Goal: Task Accomplishment & Management: Use online tool/utility

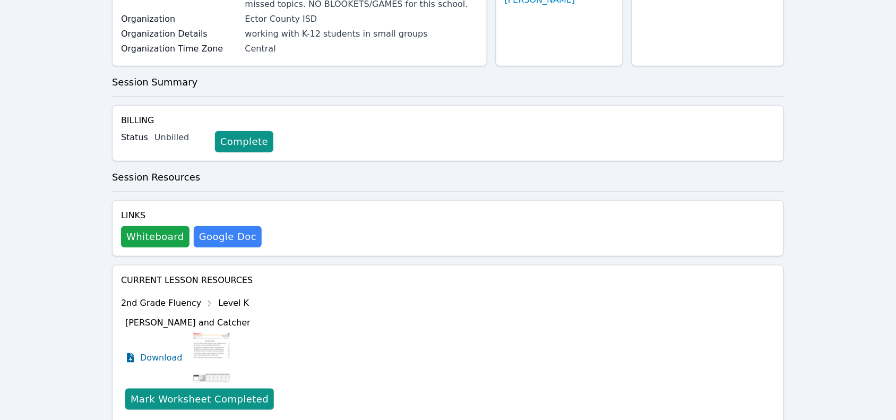
scroll to position [199, 0]
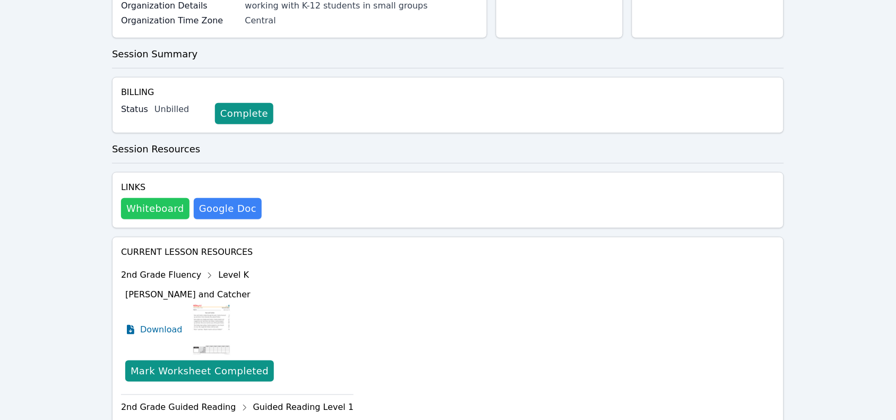
click at [141, 213] on button "Whiteboard" at bounding box center [155, 208] width 68 height 21
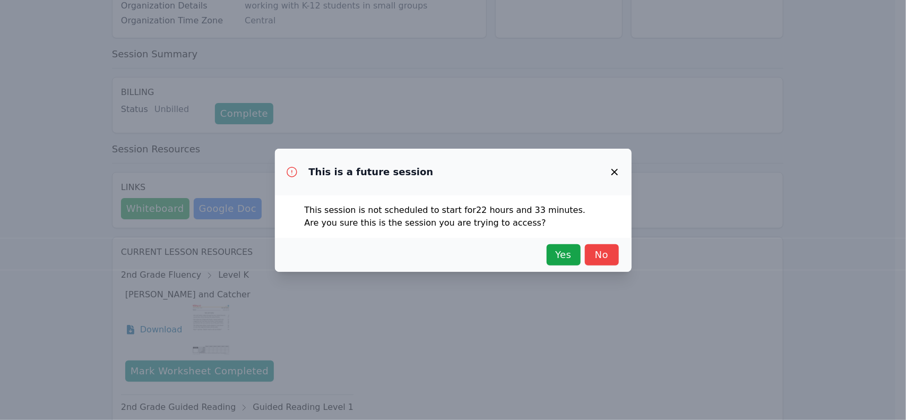
click at [558, 266] on div "Yes No" at bounding box center [453, 255] width 357 height 34
click at [567, 257] on span "Yes" at bounding box center [563, 254] width 23 height 15
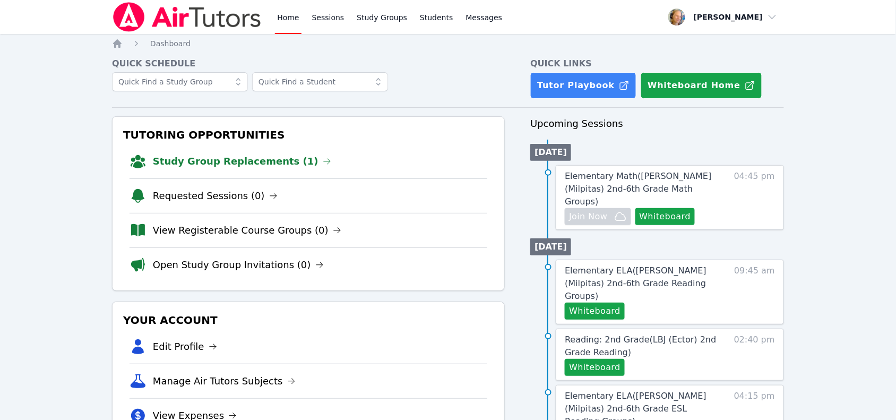
click at [333, 19] on link "Sessions" at bounding box center [328, 17] width 37 height 34
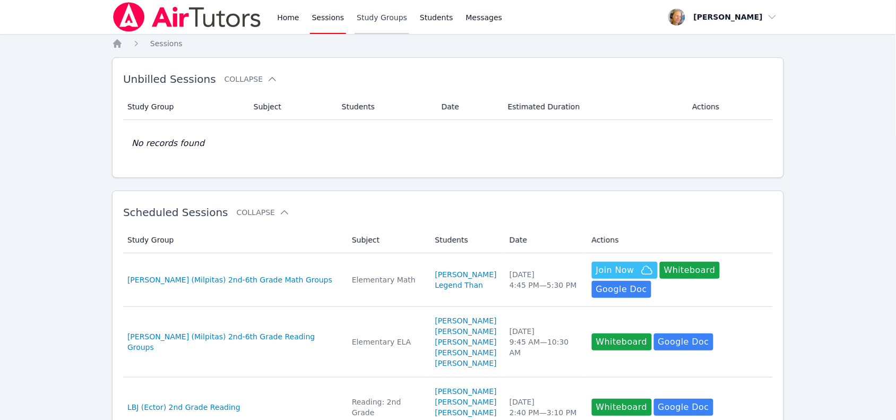
click at [379, 16] on link "Study Groups" at bounding box center [381, 17] width 55 height 34
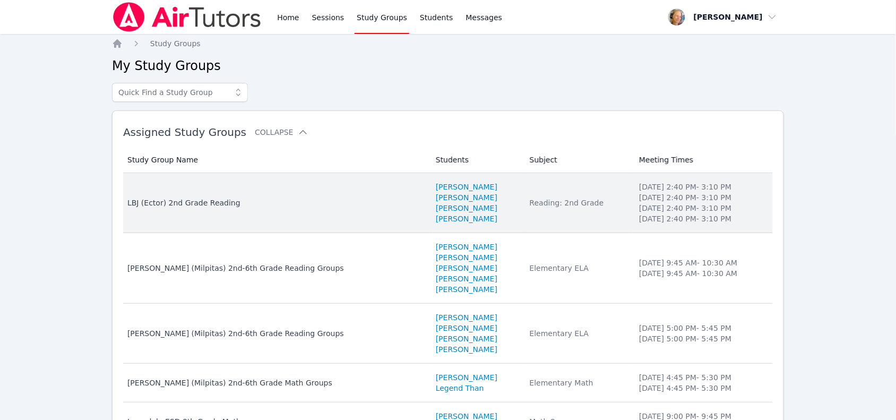
click at [341, 215] on td "Study Group Name LBJ (Ector) 2nd Grade Reading" at bounding box center [276, 203] width 306 height 60
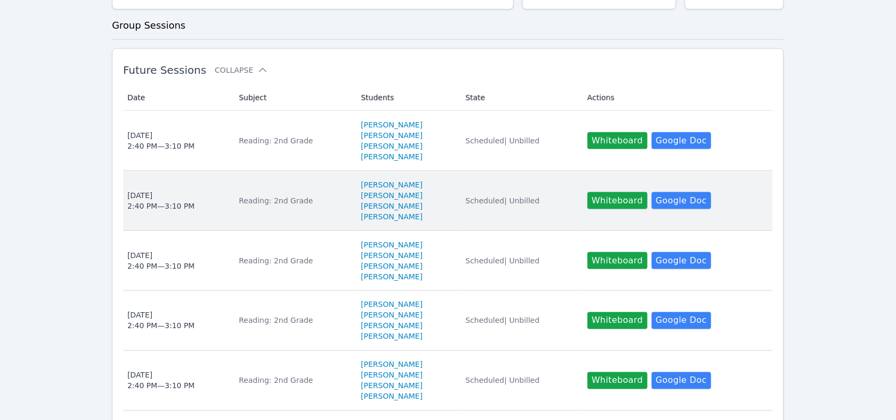
scroll to position [332, 0]
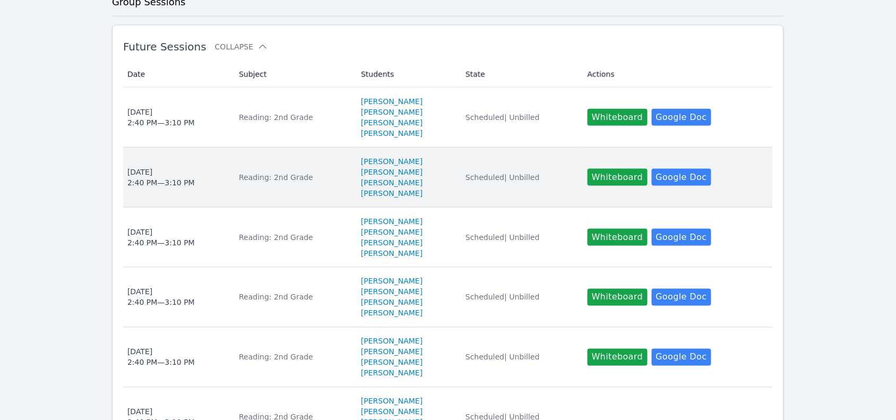
drag, startPoint x: 617, startPoint y: 123, endPoint x: 508, endPoint y: 171, distance: 119.2
click at [508, 171] on tbody "Date Tue Oct 7 2:40 PM — 3:10 PM Subject Reading: 2nd Grade Students GERARDO AD…" at bounding box center [447, 387] width 649 height 599
click at [510, 171] on td "State Scheduled | Unbilled" at bounding box center [520, 178] width 122 height 60
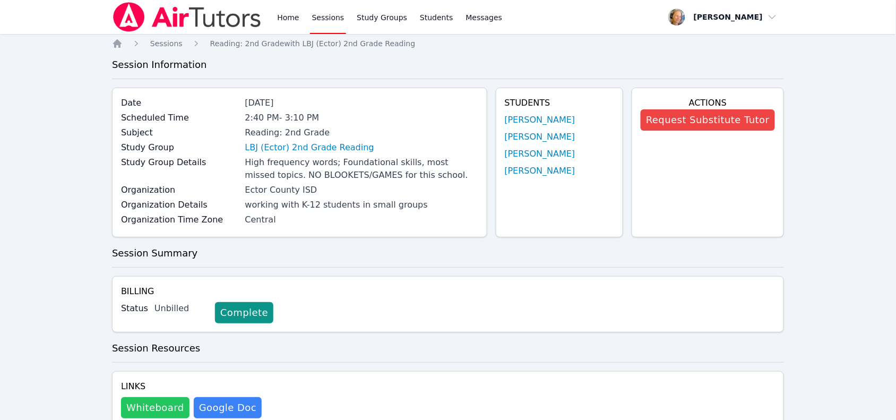
click at [168, 402] on button "Whiteboard" at bounding box center [155, 407] width 68 height 21
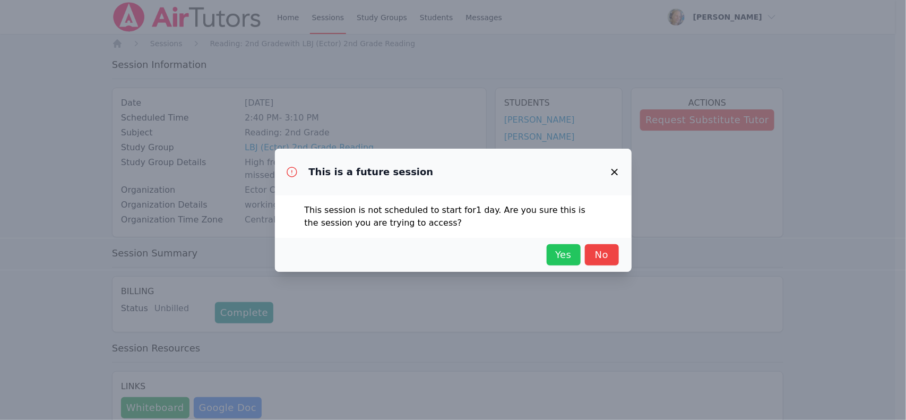
click at [570, 253] on span "Yes" at bounding box center [563, 254] width 23 height 15
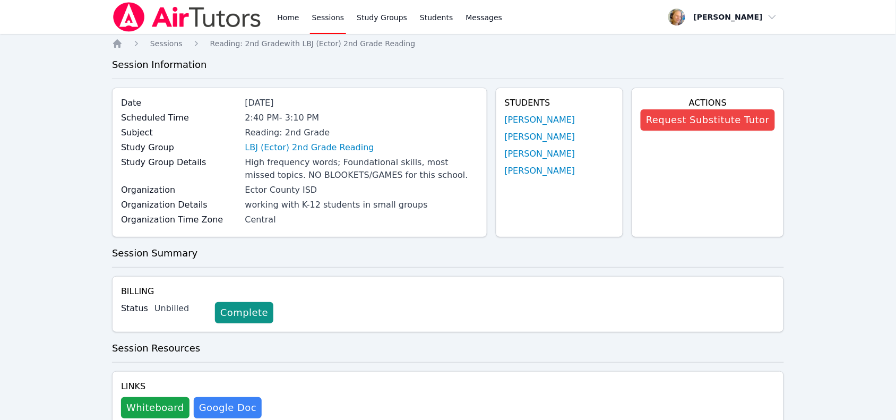
scroll to position [332, 0]
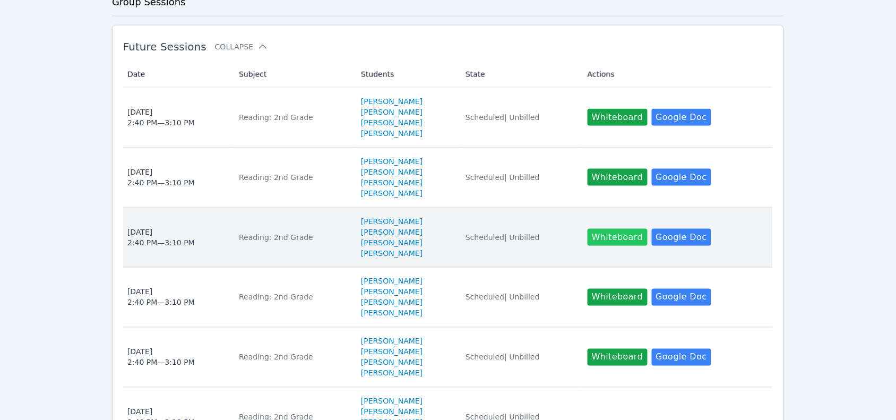
click at [600, 242] on button "Whiteboard" at bounding box center [617, 237] width 60 height 17
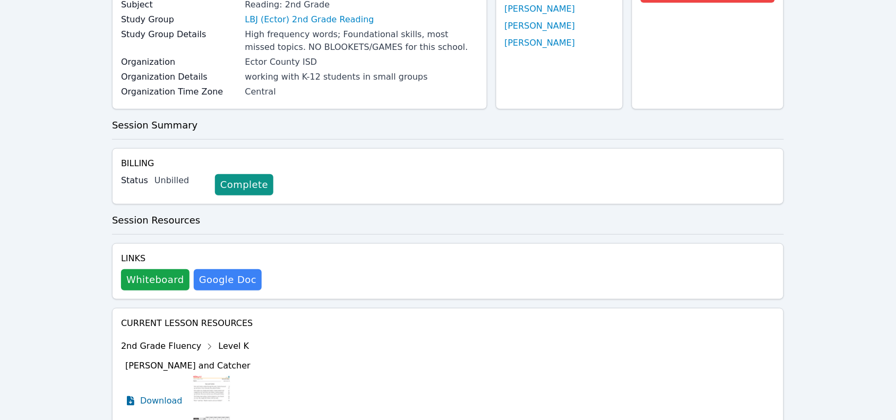
scroll to position [133, 0]
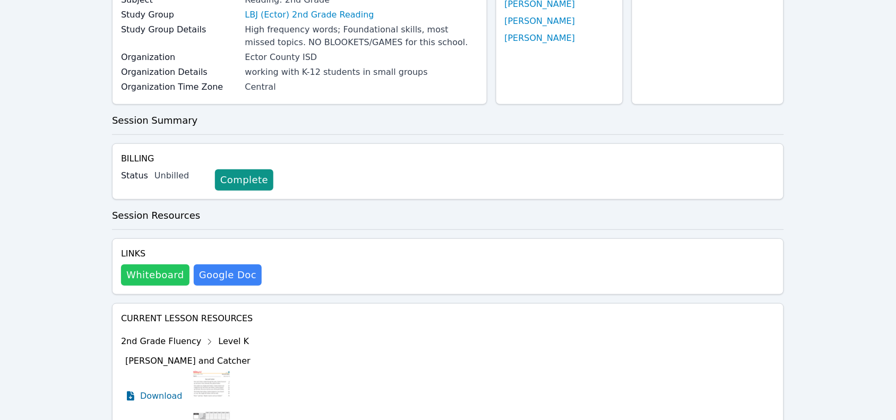
click at [163, 279] on button "Whiteboard" at bounding box center [155, 274] width 68 height 21
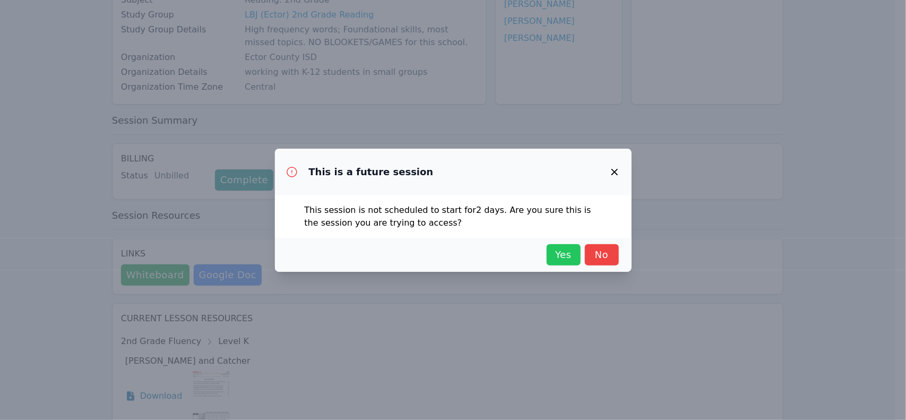
click at [556, 258] on span "Yes" at bounding box center [563, 254] width 23 height 15
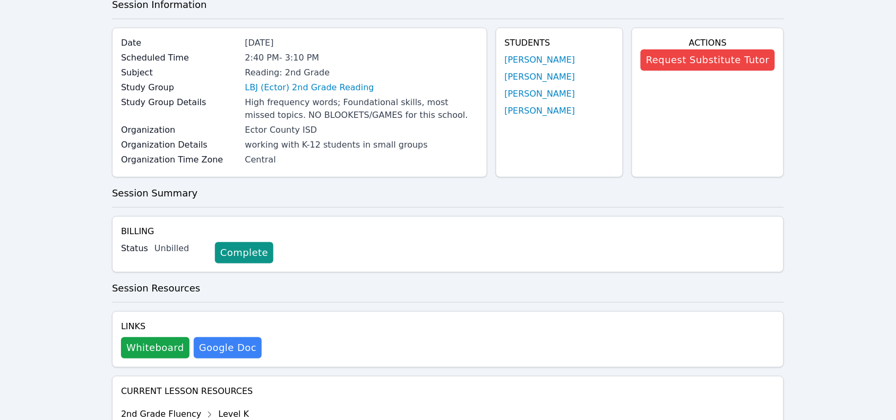
scroll to position [0, 0]
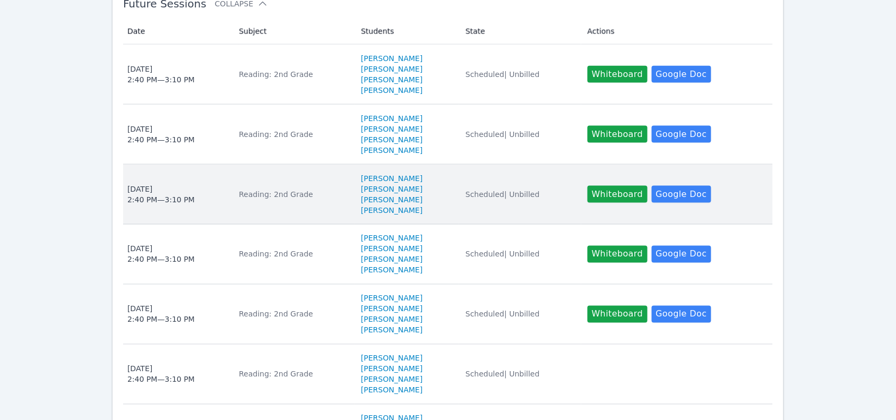
scroll to position [398, 0]
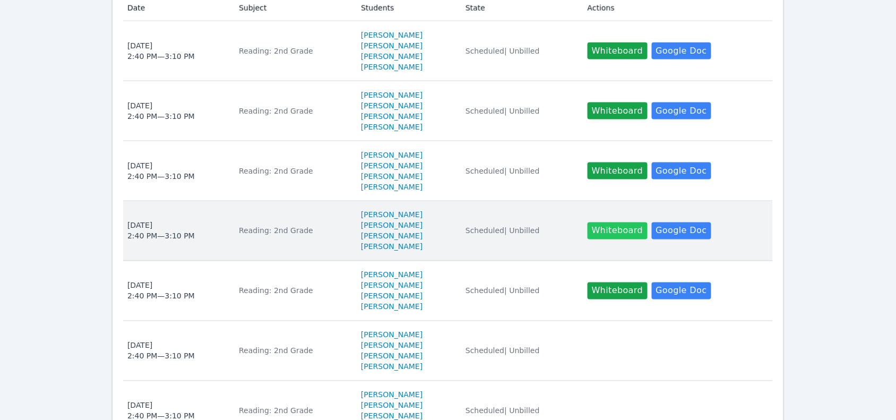
click at [614, 235] on button "Whiteboard" at bounding box center [617, 230] width 60 height 17
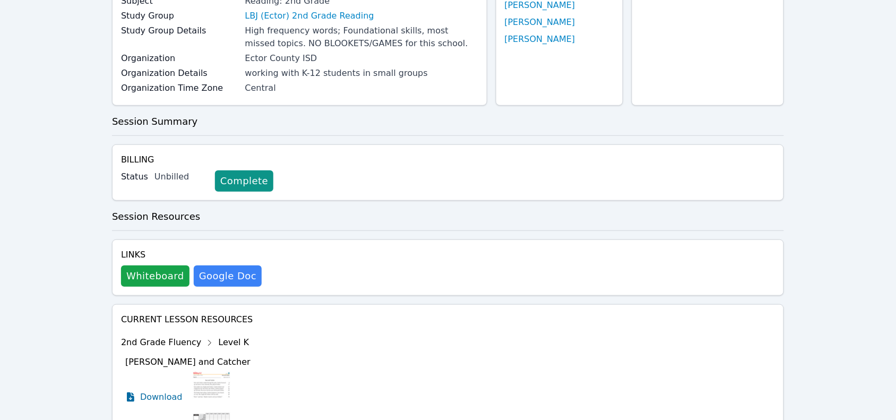
scroll to position [133, 0]
click at [134, 272] on button "Whiteboard" at bounding box center [155, 274] width 68 height 21
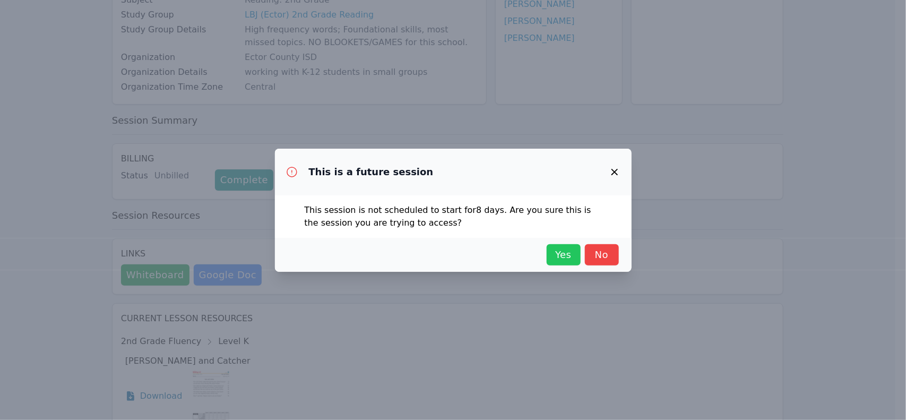
click at [547, 255] on button "Yes" at bounding box center [564, 254] width 34 height 21
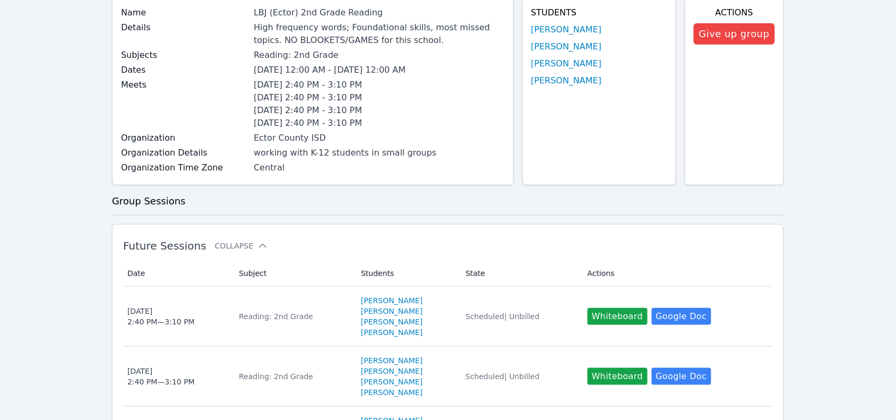
scroll to position [398, 0]
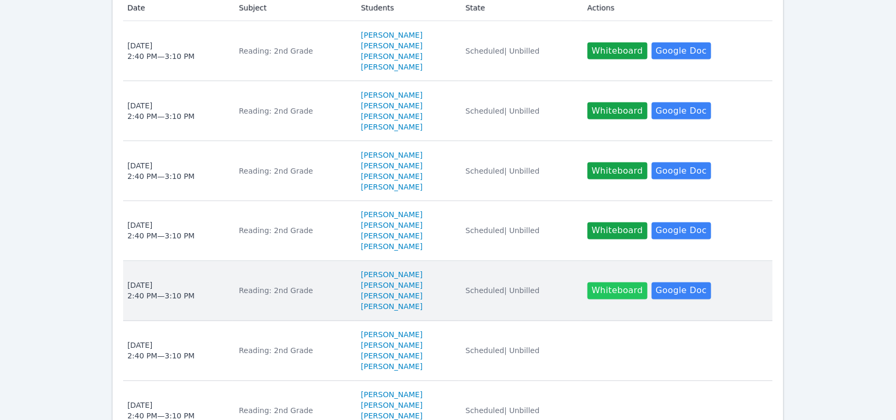
click at [621, 298] on button "Whiteboard" at bounding box center [617, 290] width 60 height 17
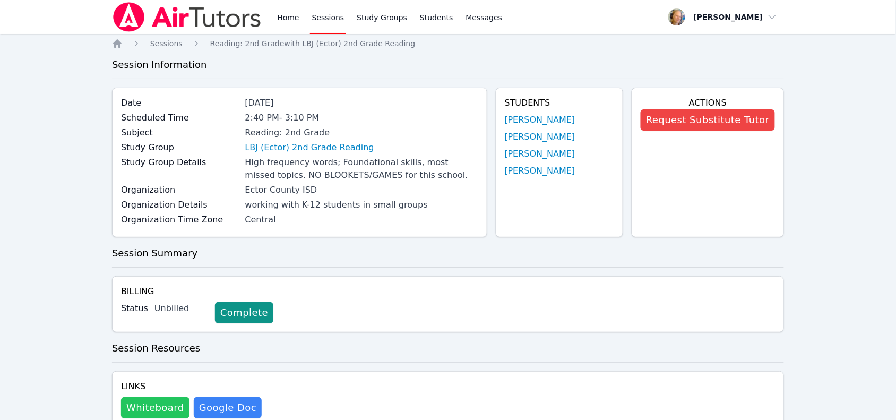
click at [158, 407] on button "Whiteboard" at bounding box center [155, 407] width 68 height 21
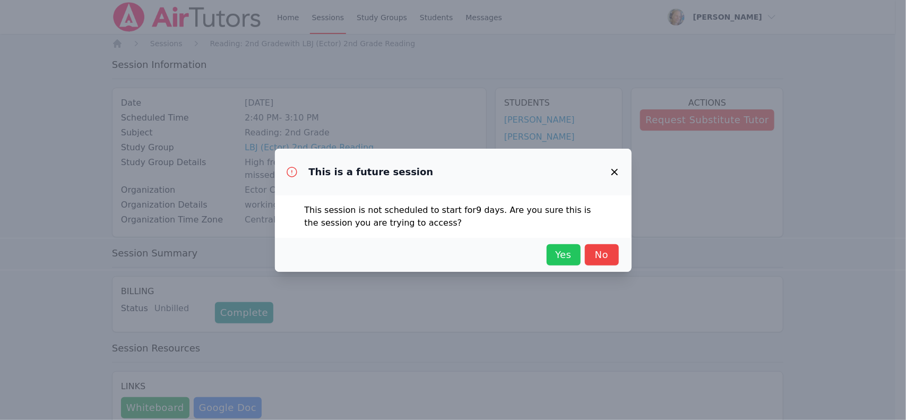
click at [562, 263] on button "Yes" at bounding box center [564, 254] width 34 height 21
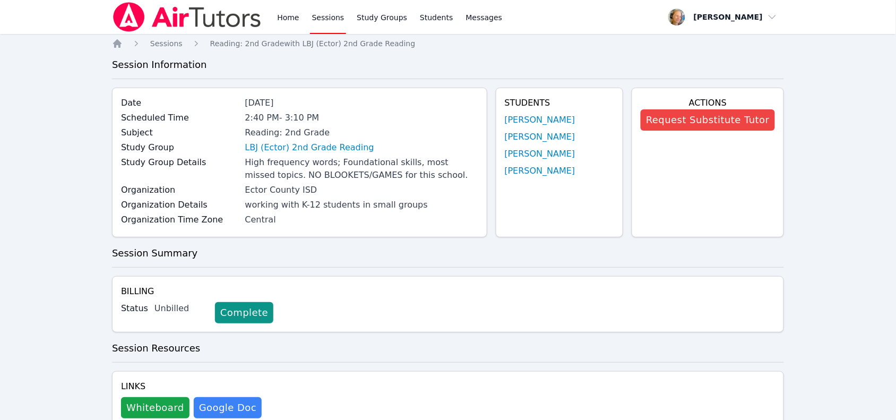
click at [123, 44] on ol "Home Sessions Reading: 2nd Grade with LBJ (Ector) 2nd Grade Reading" at bounding box center [263, 43] width 303 height 11
click at [114, 48] on icon "Breadcrumb" at bounding box center [117, 43] width 11 height 11
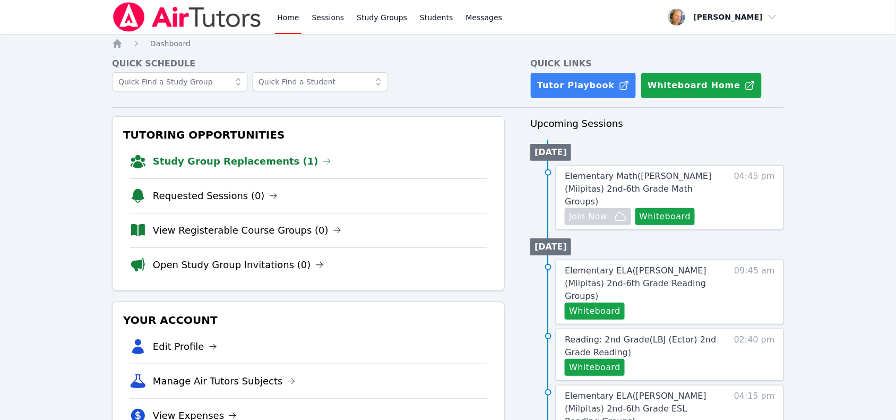
click at [254, 159] on link "Study Group Replacements (1)" at bounding box center [242, 161] width 178 height 15
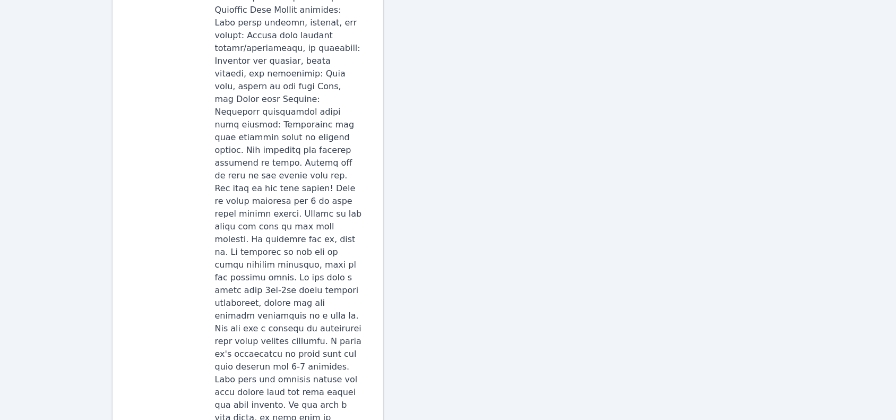
scroll to position [763, 0]
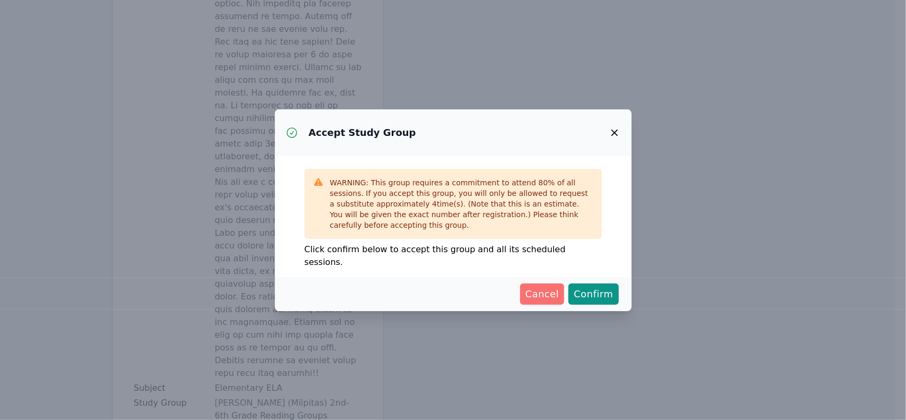
click at [542, 287] on span "Cancel" at bounding box center [542, 294] width 34 height 15
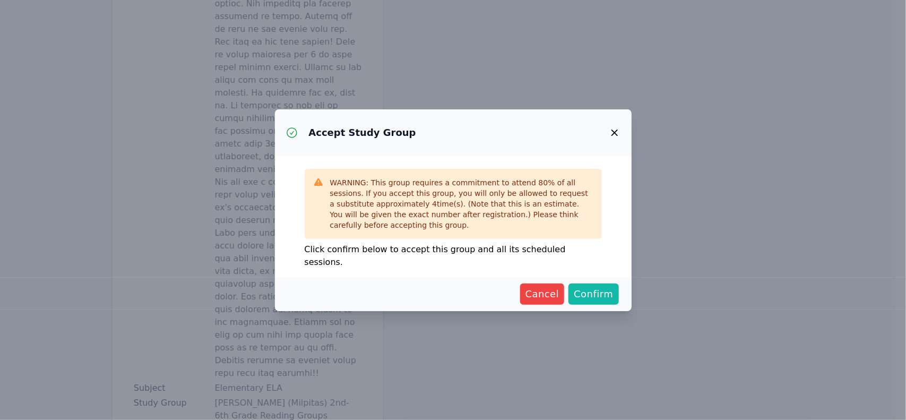
click at [614, 283] on button "Confirm" at bounding box center [593, 293] width 50 height 21
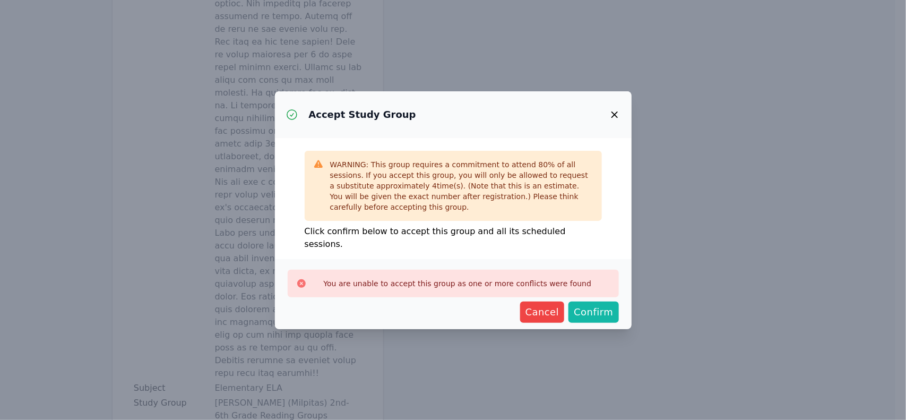
click at [592, 309] on span "Confirm" at bounding box center [593, 312] width 39 height 15
click at [614, 118] on icon "button" at bounding box center [614, 114] width 13 height 13
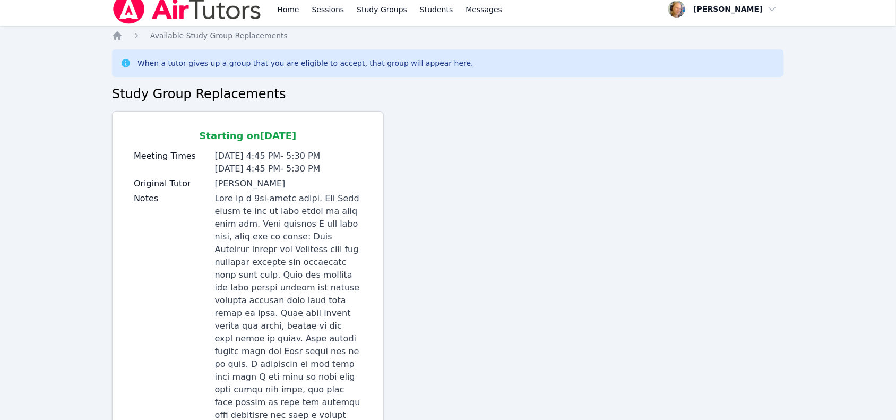
scroll to position [0, 0]
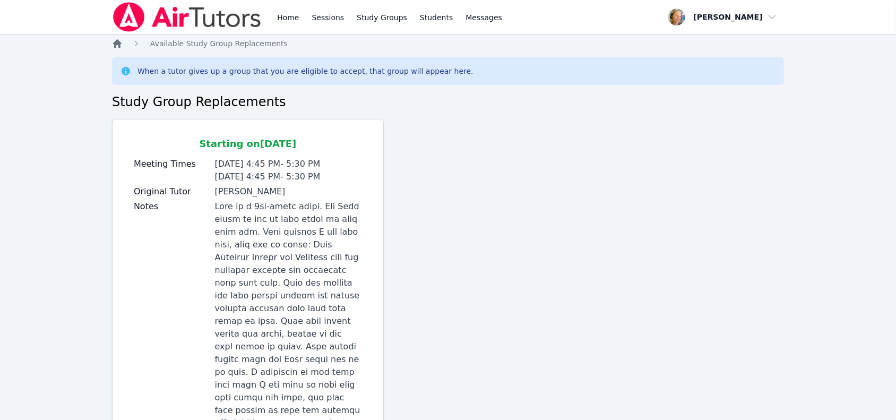
click at [115, 47] on icon "Breadcrumb" at bounding box center [117, 43] width 8 height 8
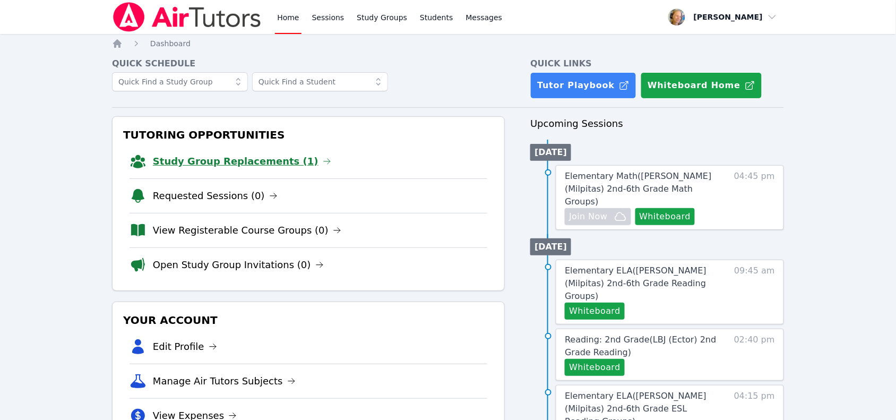
click at [229, 166] on link "Study Group Replacements (1)" at bounding box center [242, 161] width 178 height 15
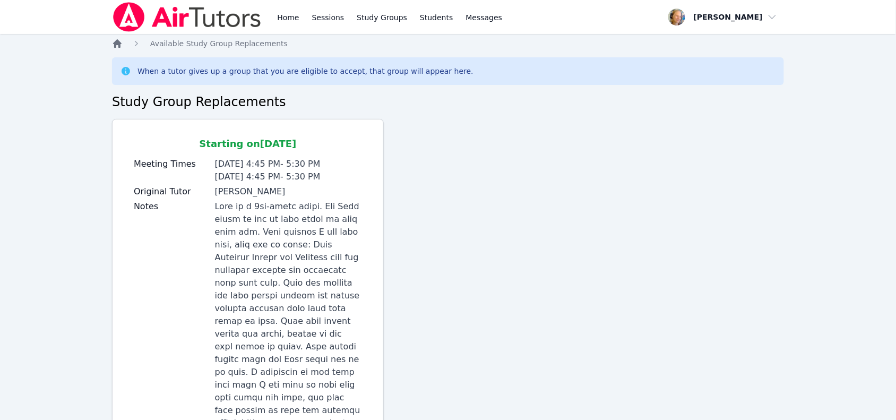
click at [120, 45] on icon "Breadcrumb" at bounding box center [117, 43] width 11 height 11
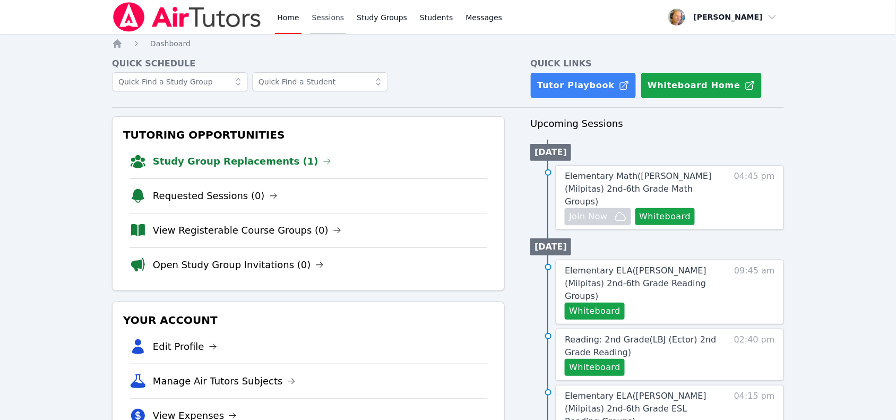
click at [319, 9] on link "Sessions" at bounding box center [328, 17] width 37 height 34
click at [314, 17] on link "Sessions" at bounding box center [328, 17] width 37 height 34
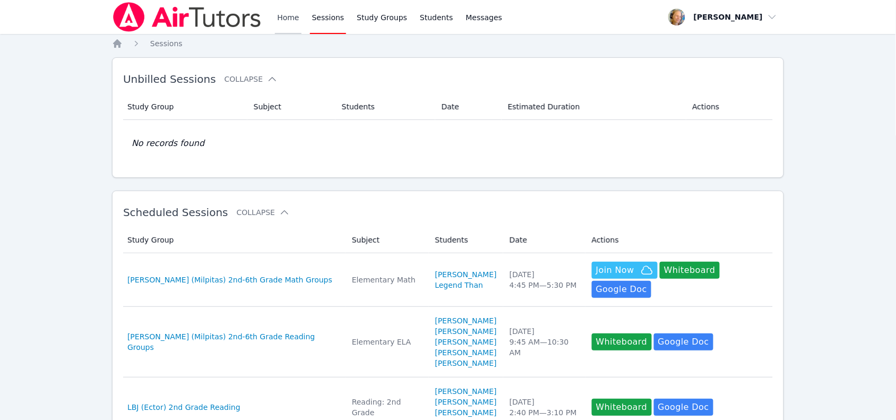
click at [280, 19] on link "Home" at bounding box center [288, 17] width 26 height 34
